Goal: Information Seeking & Learning: Learn about a topic

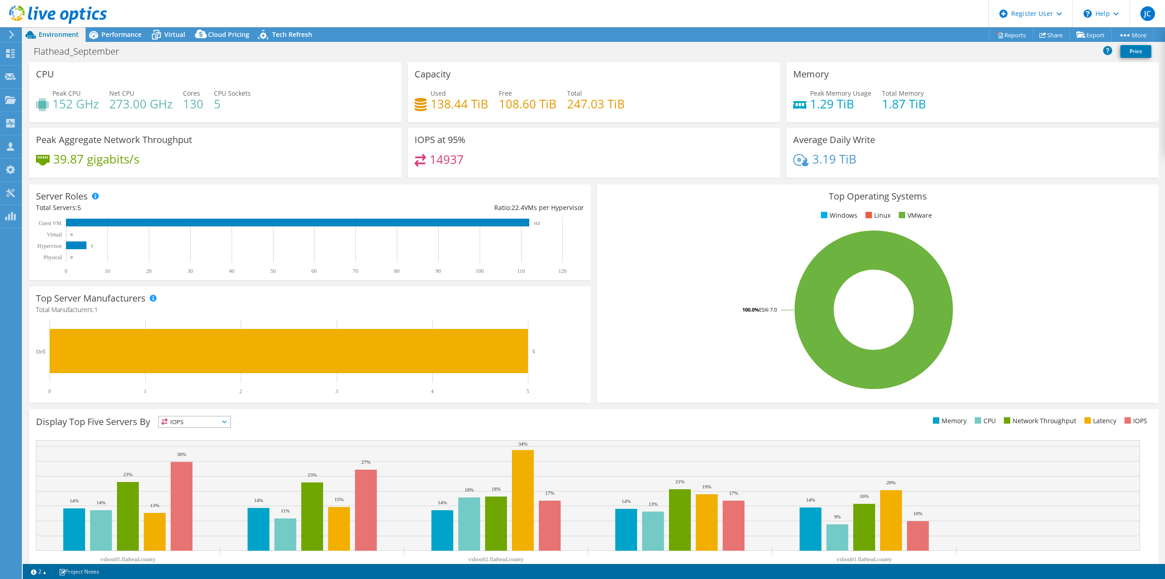
select select "USD"
click at [84, 29] on div at bounding box center [53, 15] width 107 height 31
click at [95, 31] on div "JC Dell User Javier Castillo Javier.Castillo1@dell.com Dell My Profile Log Out …" at bounding box center [582, 289] width 1165 height 579
click at [127, 40] on div "Performance" at bounding box center [117, 34] width 63 height 15
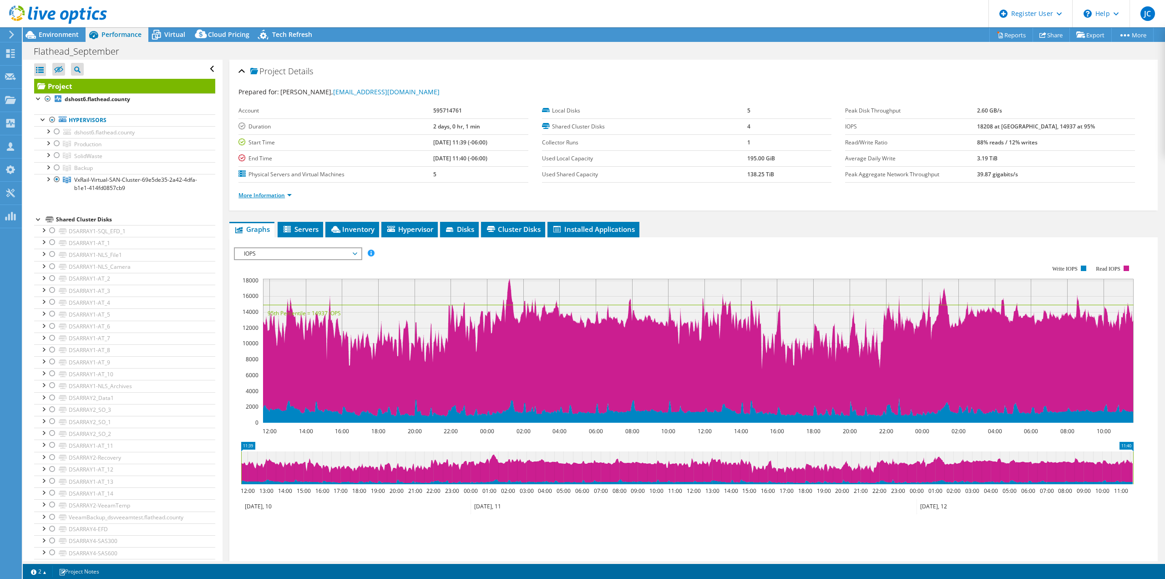
click at [288, 192] on link "More Information" at bounding box center [265, 195] width 53 height 8
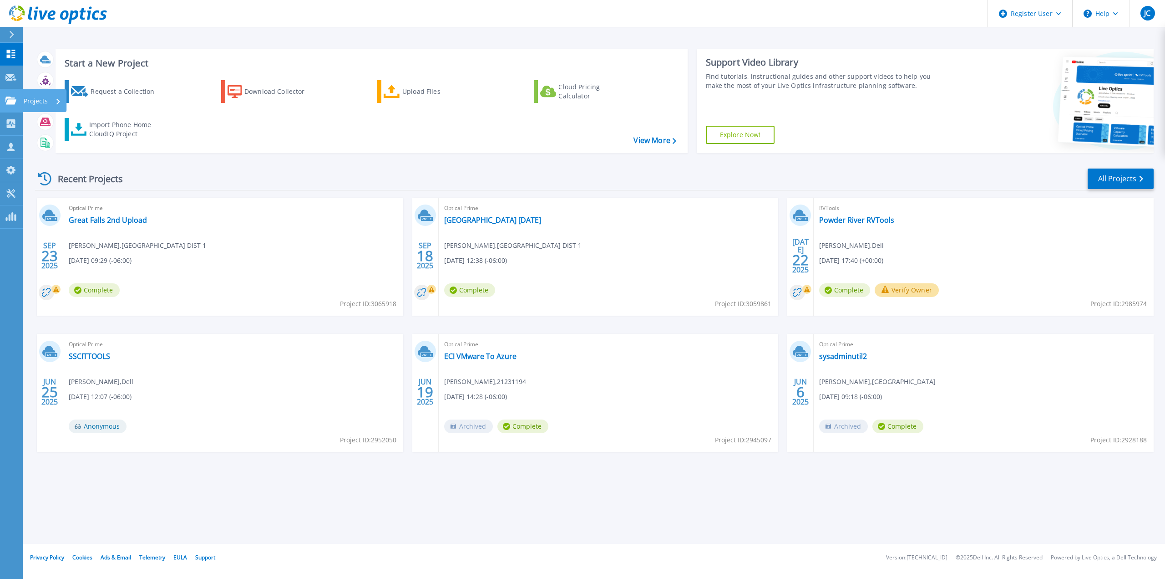
click at [10, 103] on icon at bounding box center [10, 101] width 11 height 8
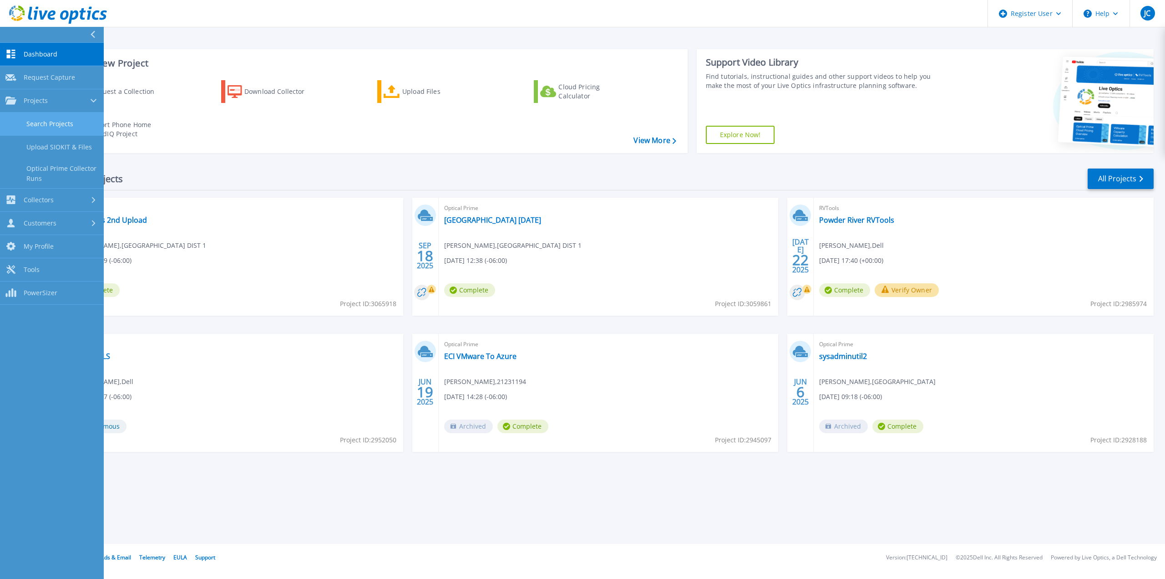
click at [68, 128] on link "Search Projects" at bounding box center [52, 123] width 104 height 23
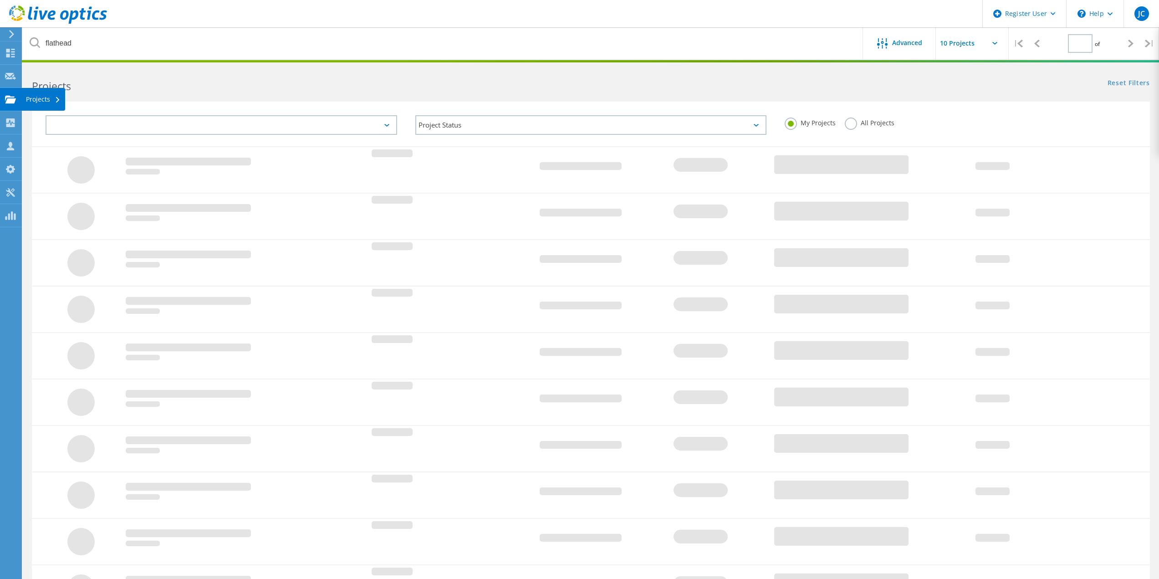
type input "1"
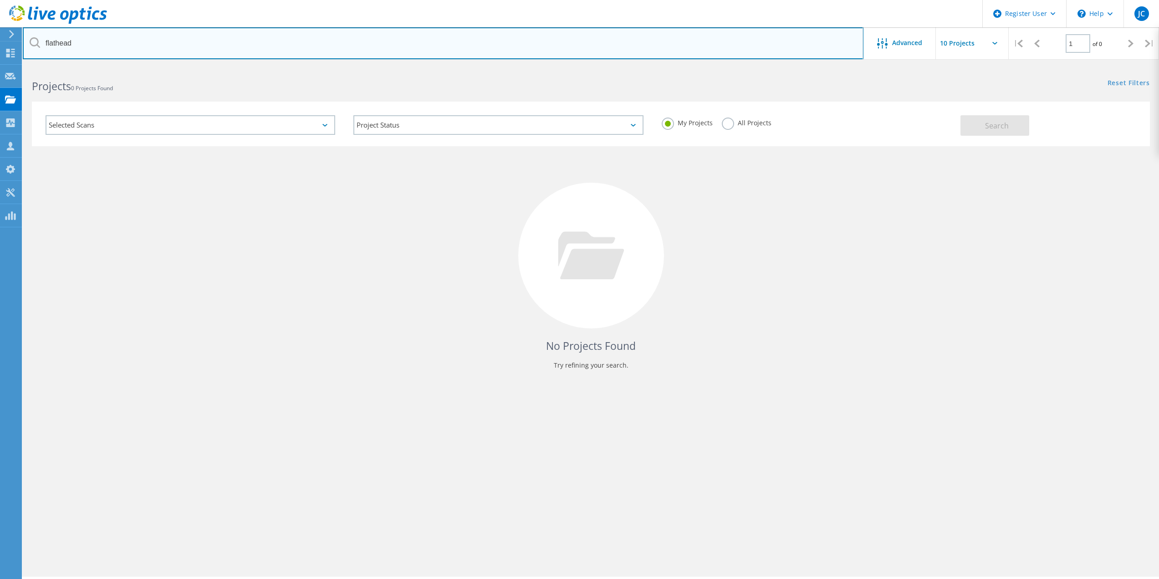
click at [116, 51] on input "flathead" at bounding box center [443, 43] width 840 height 32
paste input "[EMAIL_ADDRESS][DOMAIN_NAME]"
type input "[EMAIL_ADDRESS][DOMAIN_NAME]"
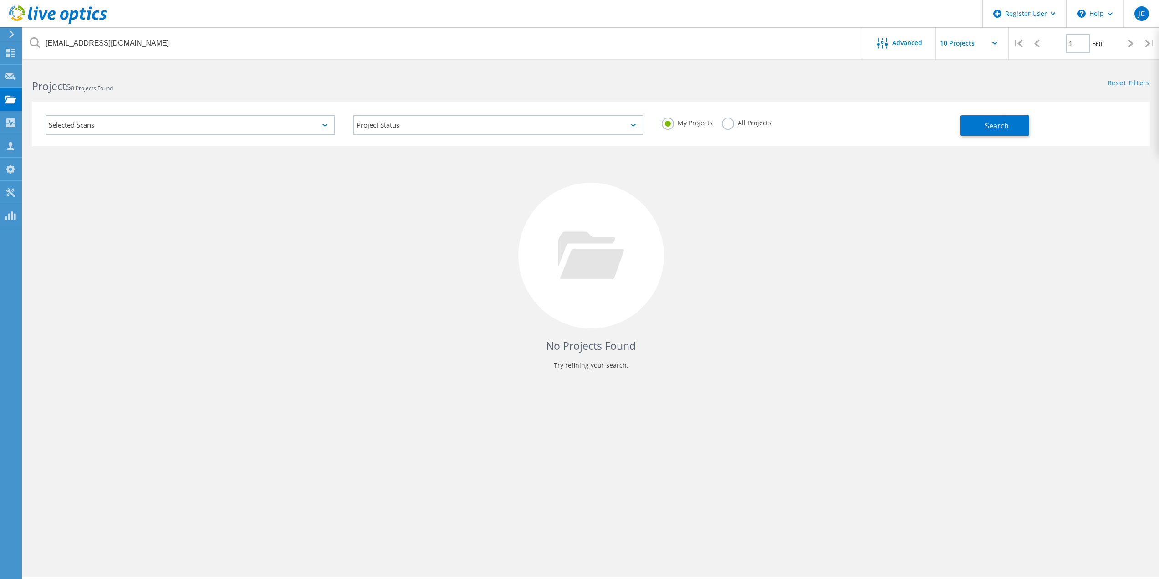
click at [768, 127] on div "All Projects" at bounding box center [747, 123] width 50 height 13
click at [738, 125] on label "All Projects" at bounding box center [747, 121] width 50 height 9
click at [0, 0] on input "All Projects" at bounding box center [0, 0] width 0 height 0
click at [959, 125] on div "My Projects All Projects" at bounding box center [806, 123] width 308 height 34
click at [976, 126] on button "Search" at bounding box center [994, 125] width 69 height 20
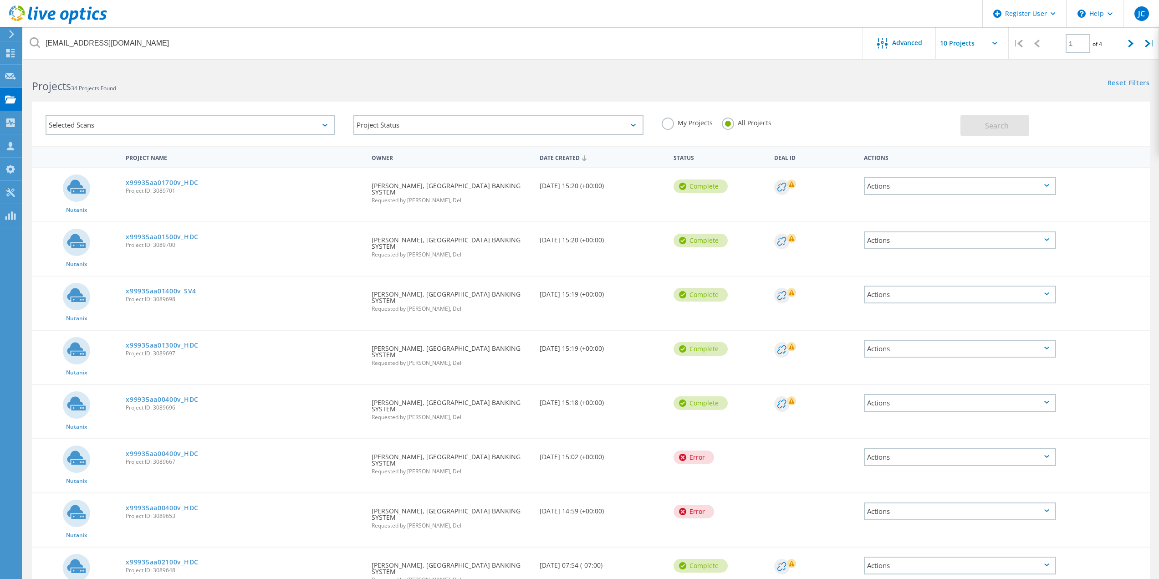
click at [965, 41] on input "text" at bounding box center [981, 43] width 91 height 32
click at [973, 112] on div "Show 40 Projects" at bounding box center [981, 112] width 90 height 15
type input "Show 40 Projects"
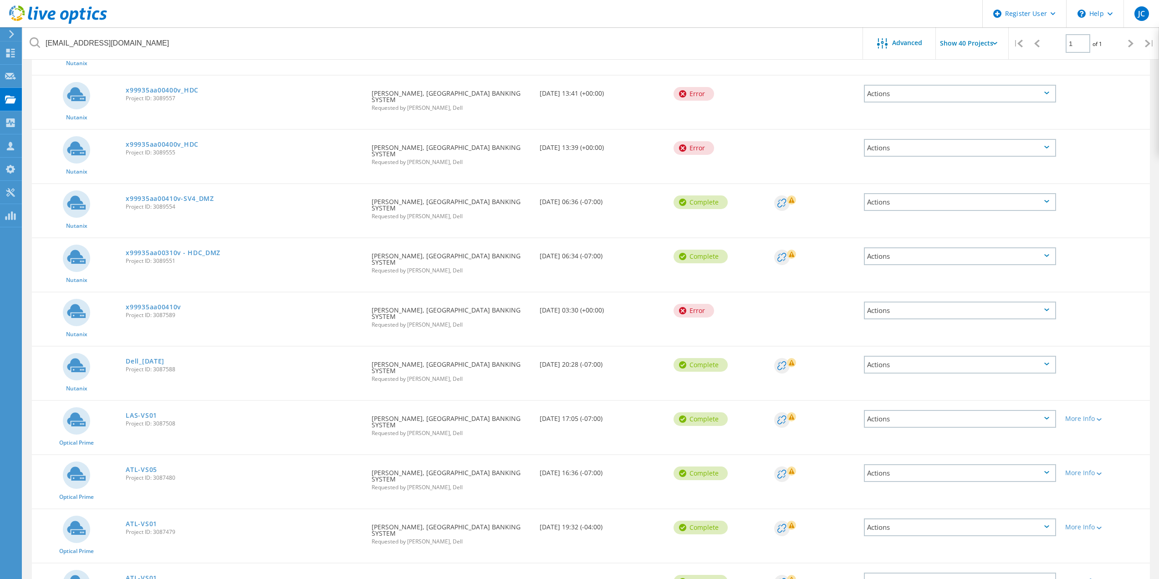
scroll to position [1250, 0]
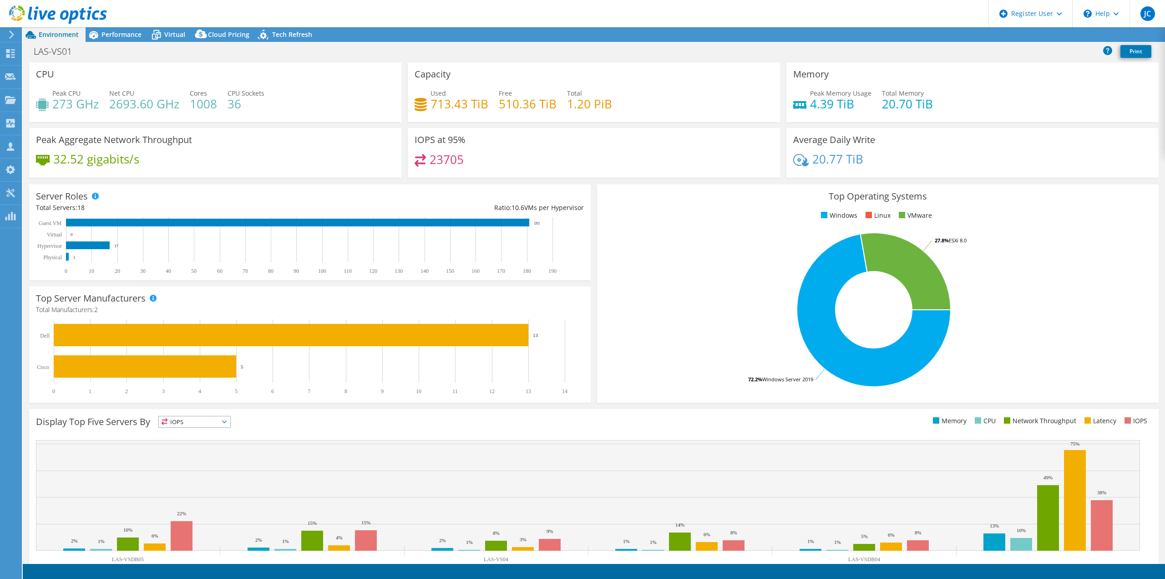
select select "USD"
click at [131, 37] on span "Performance" at bounding box center [122, 34] width 40 height 9
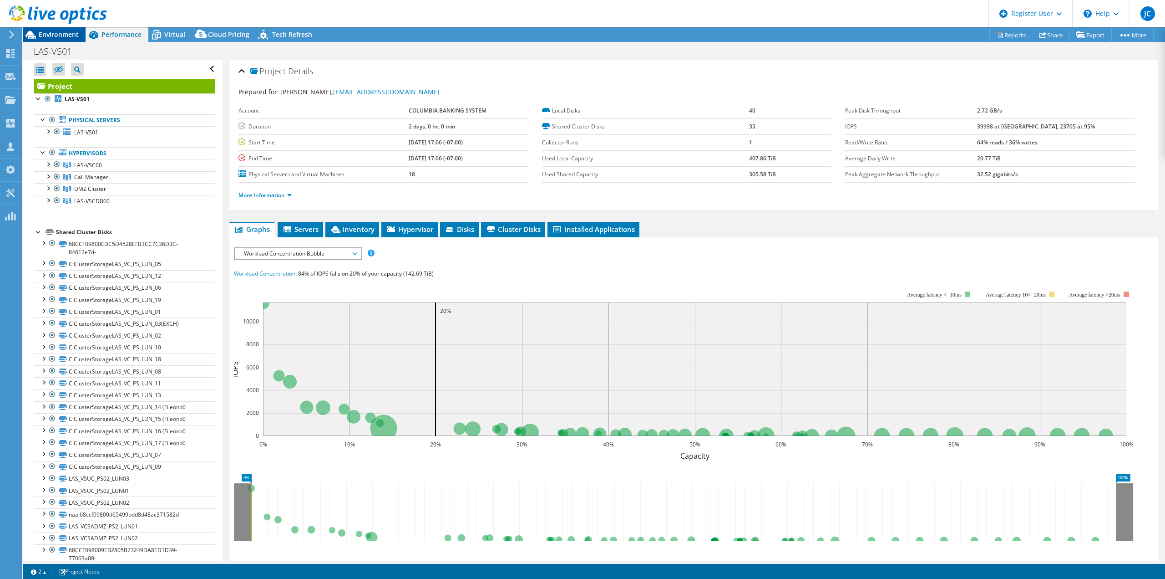
click at [58, 39] on div "Environment" at bounding box center [54, 34] width 63 height 15
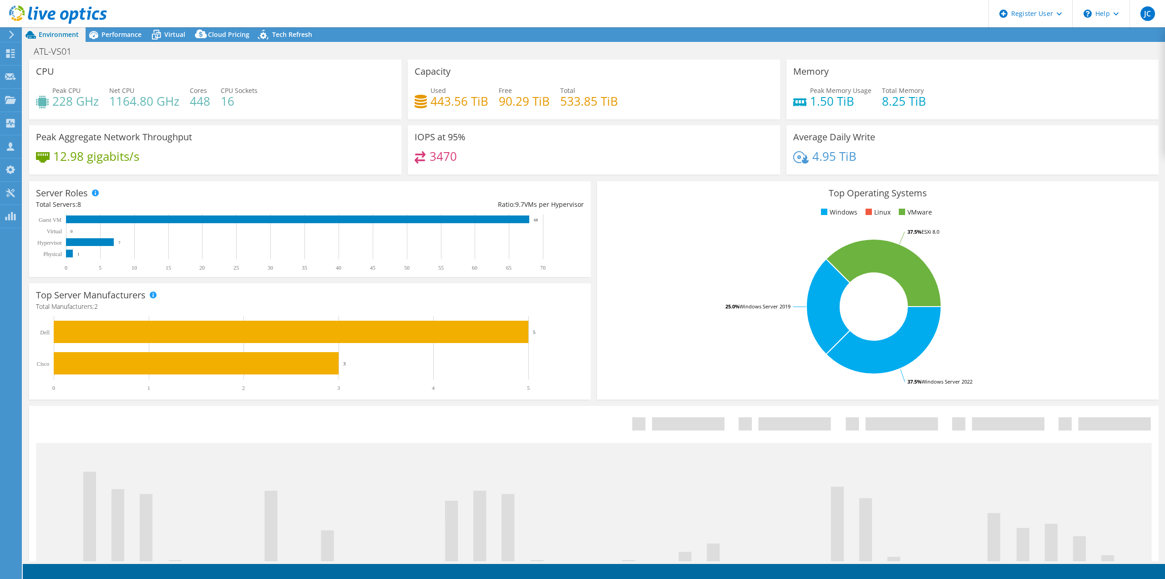
select select "USD"
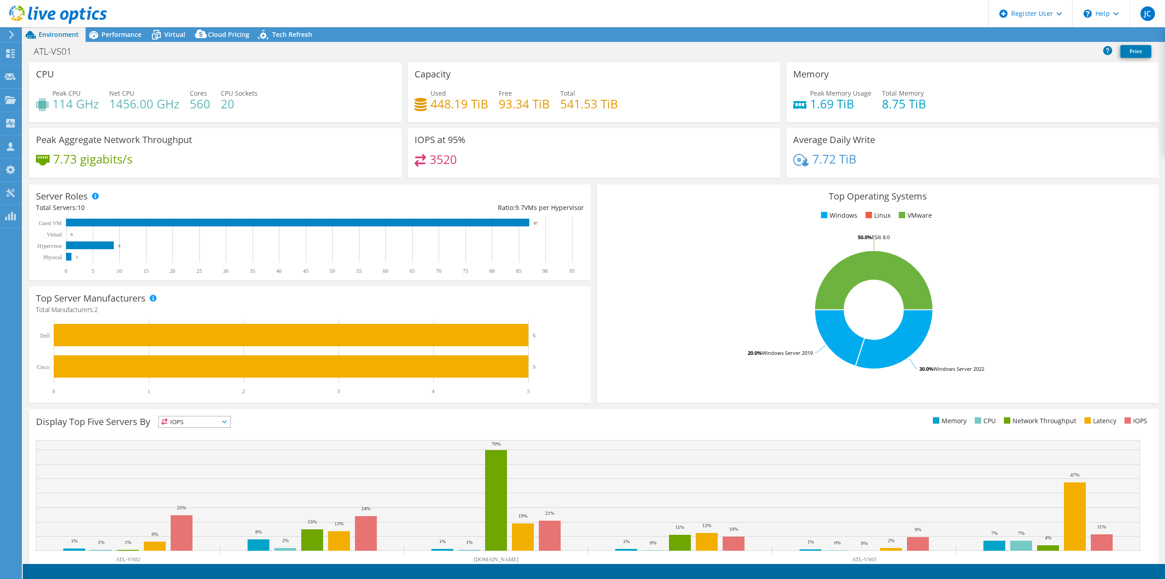
select select "USD"
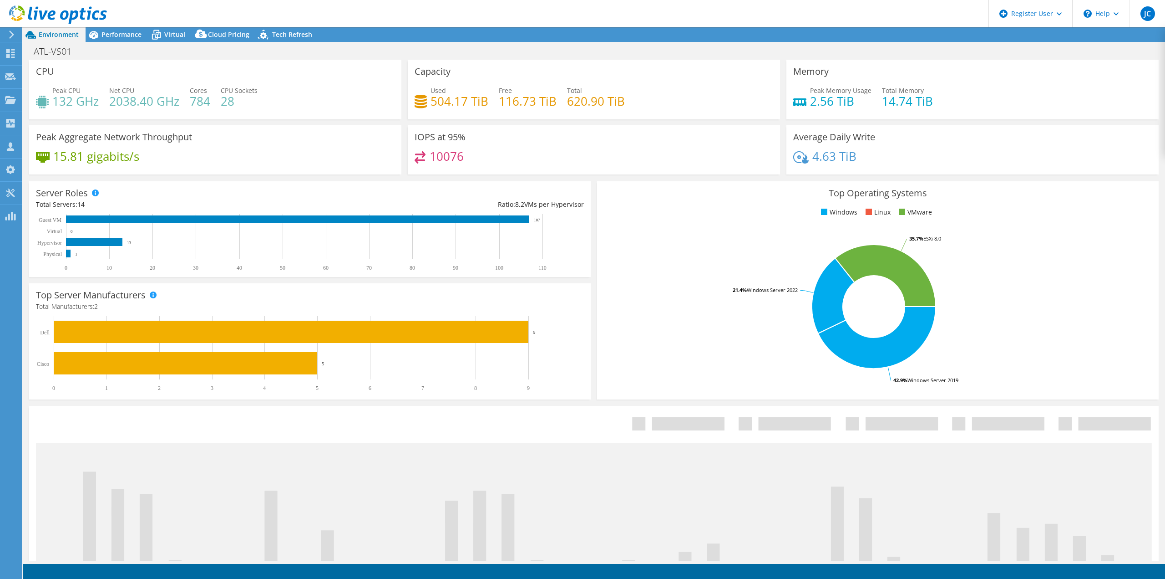
select select "USD"
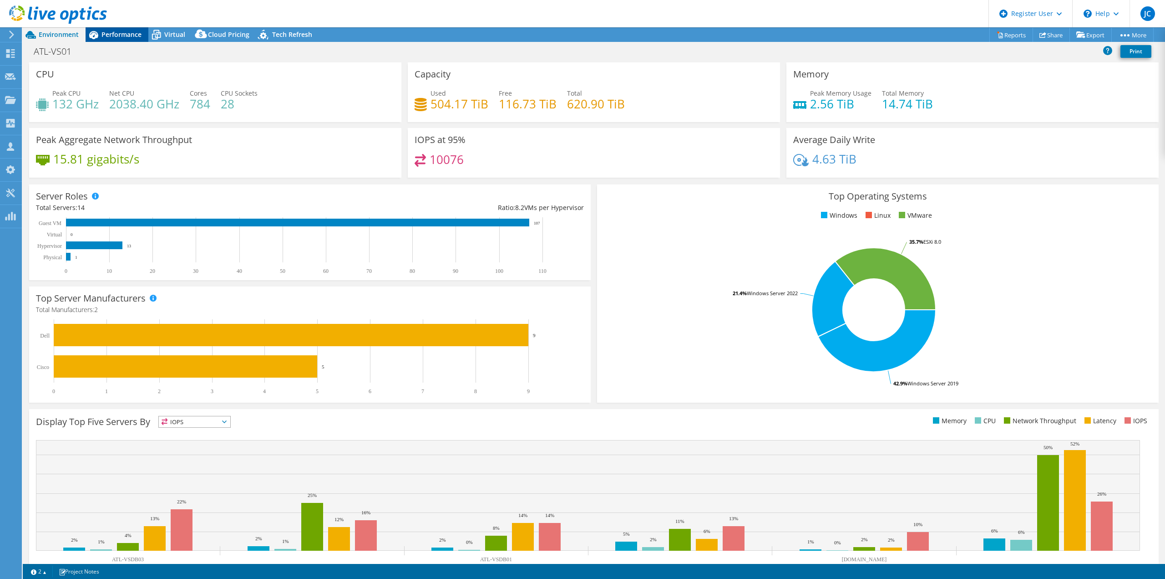
click at [136, 36] on span "Performance" at bounding box center [122, 34] width 40 height 9
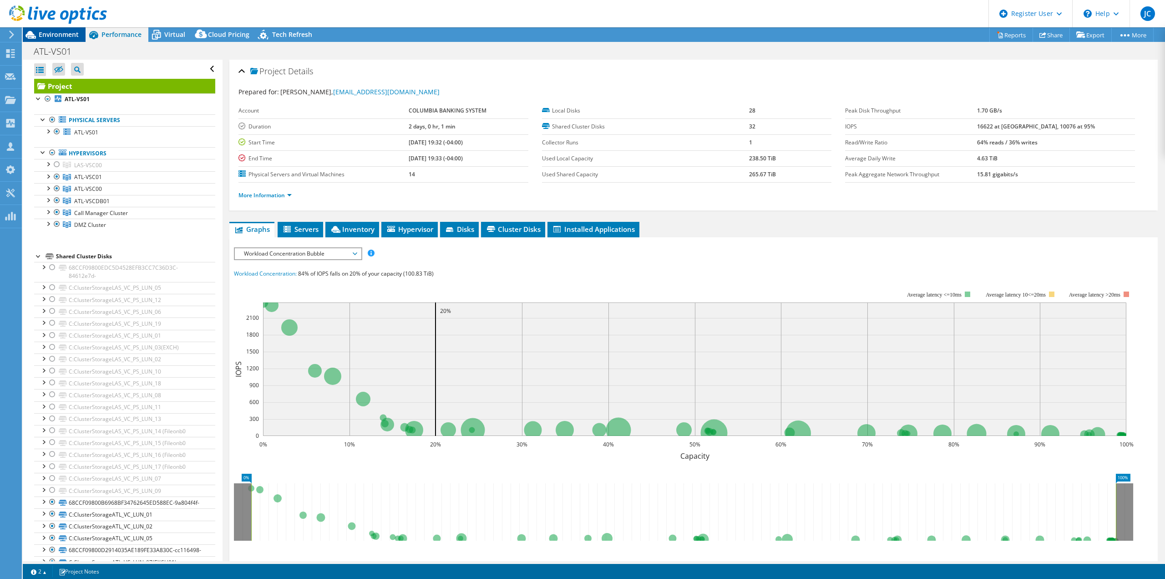
click at [66, 33] on span "Environment" at bounding box center [59, 34] width 40 height 9
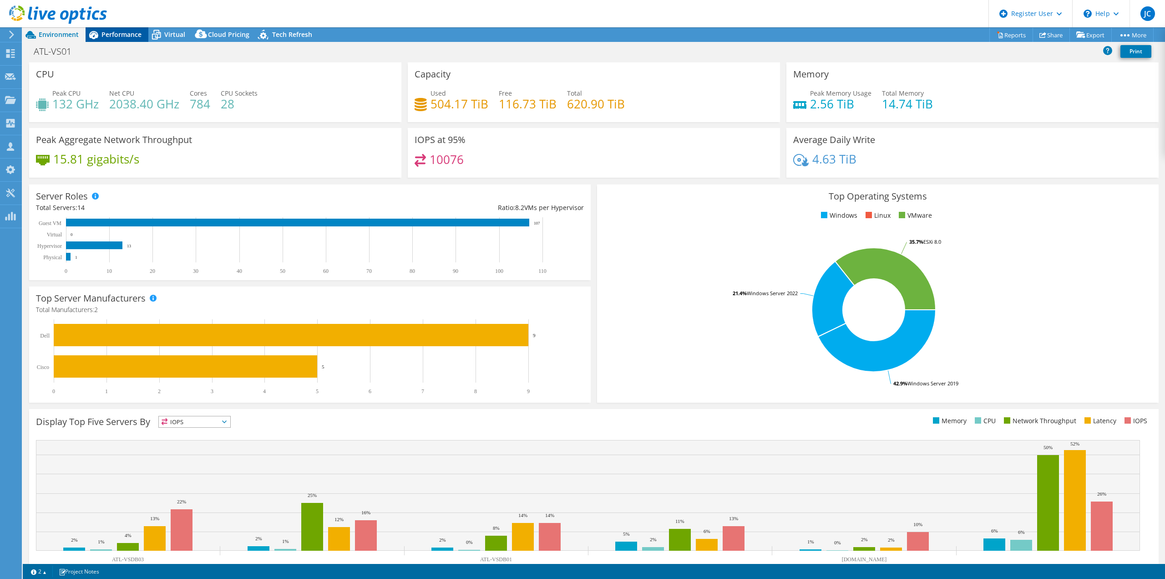
click at [110, 36] on span "Performance" at bounding box center [122, 34] width 40 height 9
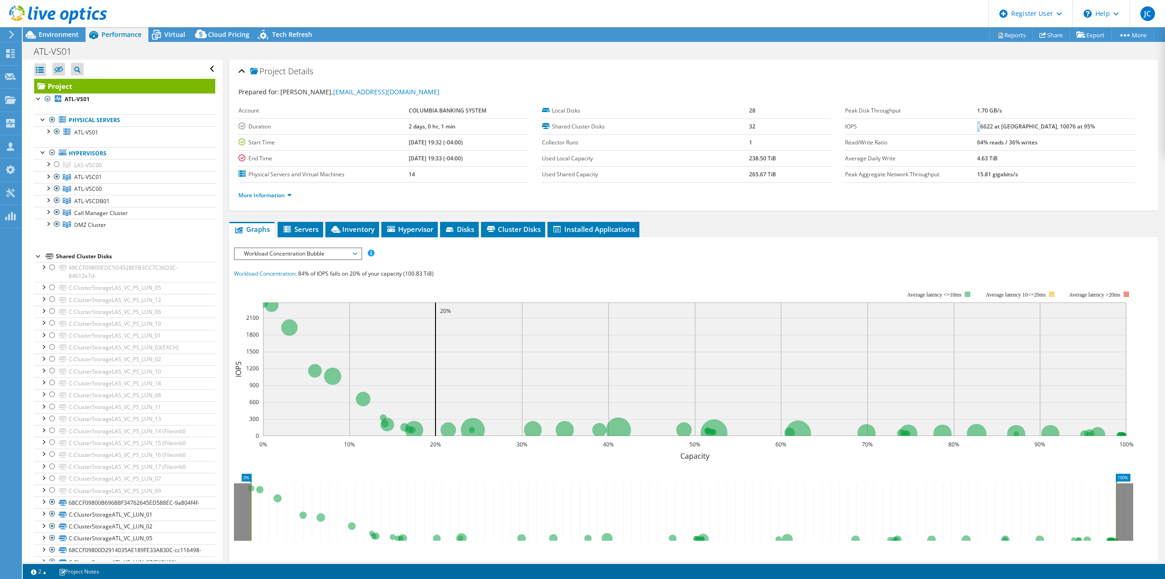
click at [1005, 130] on b "16622 at [GEOGRAPHIC_DATA], 10076 at 95%" at bounding box center [1036, 126] width 118 height 8
click at [1060, 108] on td "1.70 GB/s" at bounding box center [1056, 111] width 158 height 16
